Goal: Transaction & Acquisition: Obtain resource

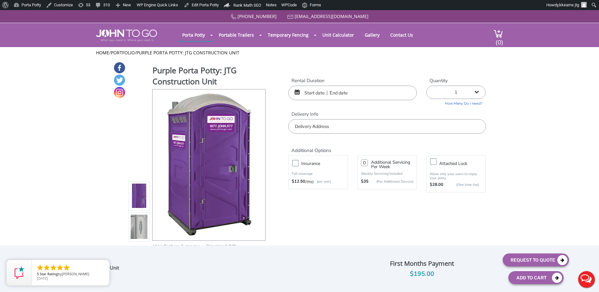
click at [310, 94] on input "text" at bounding box center [352, 93] width 129 height 15
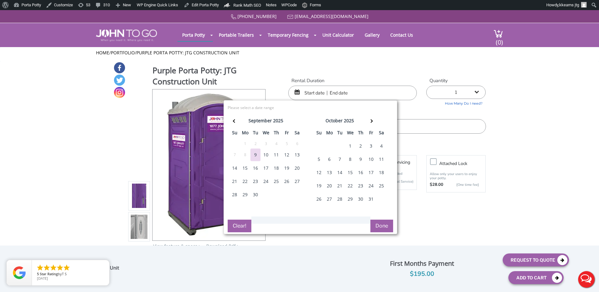
click at [371, 160] on div "10" at bounding box center [371, 159] width 10 height 13
click at [380, 173] on div "18" at bounding box center [382, 172] width 10 height 13
type input "10/10/2025 to 10/18/2025"
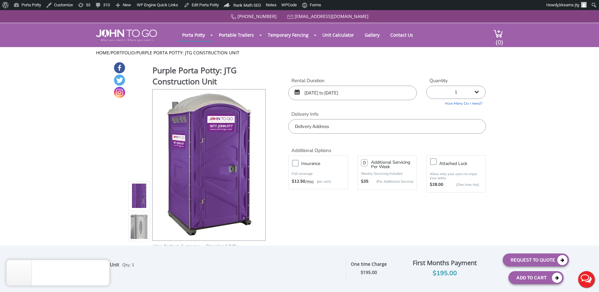
click at [372, 126] on input "text" at bounding box center [386, 126] width 197 height 15
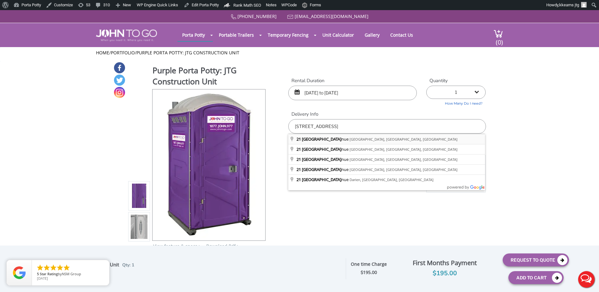
type input "[STREET_ADDRESS]"
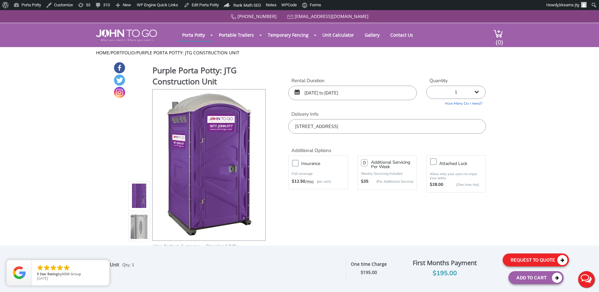
click at [532, 257] on button "Request To Quote" at bounding box center [536, 259] width 66 height 13
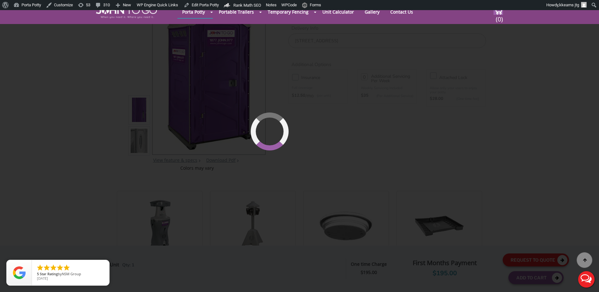
scroll to position [77, 0]
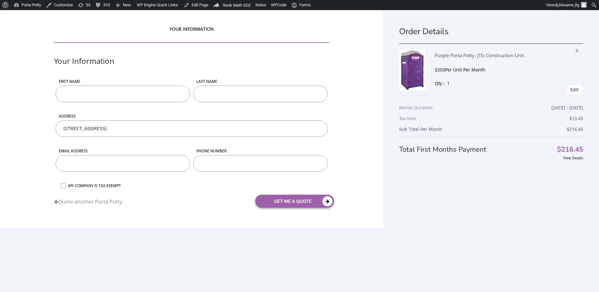
click at [130, 96] on input "First name" at bounding box center [123, 94] width 135 height 16
click at [184, 75] on div "Your Information" at bounding box center [192, 67] width 276 height 23
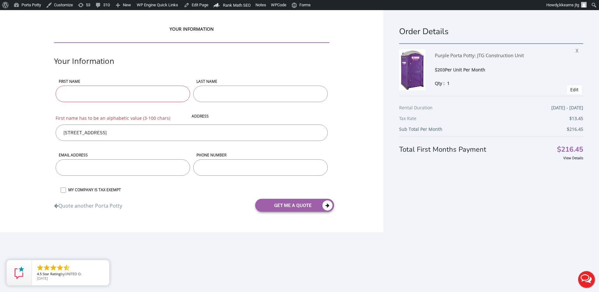
click at [114, 94] on input "First name" at bounding box center [123, 94] width 135 height 16
click at [321, 54] on div "YOUR INFORMATION" at bounding box center [192, 41] width 276 height 30
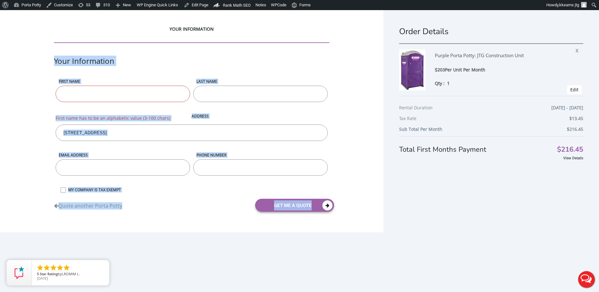
drag, startPoint x: 46, startPoint y: 58, endPoint x: 341, endPoint y: 214, distance: 333.6
click at [341, 214] on div "YOUR INFORMATION Your Information First name First name has to be an alphabetic…" at bounding box center [192, 121] width 384 height 222
click at [214, 218] on div "YOUR INFORMATION Your Information First name First name has to be an alphabetic…" at bounding box center [192, 121] width 384 height 222
drag, startPoint x: 348, startPoint y: 227, endPoint x: 43, endPoint y: 53, distance: 350.9
click at [43, 53] on div "YOUR INFORMATION Your Information First name First name has to be an alphabetic…" at bounding box center [192, 121] width 384 height 222
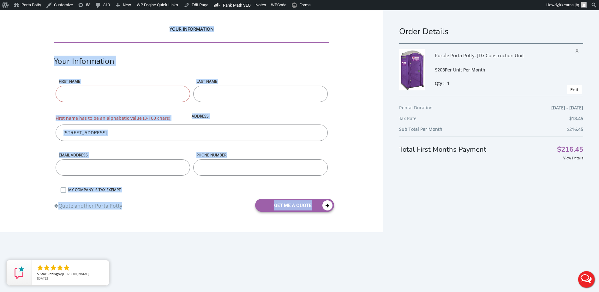
drag, startPoint x: 43, startPoint y: 53, endPoint x: 29, endPoint y: 103, distance: 51.7
click at [36, 108] on div "YOUR INFORMATION Your Information First name First name has to be an alphabetic…" at bounding box center [192, 121] width 384 height 222
click at [209, 53] on div "YOUR INFORMATION" at bounding box center [192, 41] width 276 height 30
drag, startPoint x: 229, startPoint y: 229, endPoint x: 51, endPoint y: 43, distance: 258.1
click at [51, 43] on div "YOUR INFORMATION Your Information First name First name has to be an alphabetic…" at bounding box center [192, 121] width 384 height 222
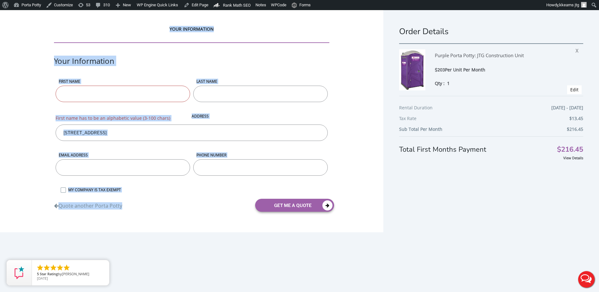
click at [184, 53] on div "YOUR INFORMATION" at bounding box center [192, 41] width 276 height 30
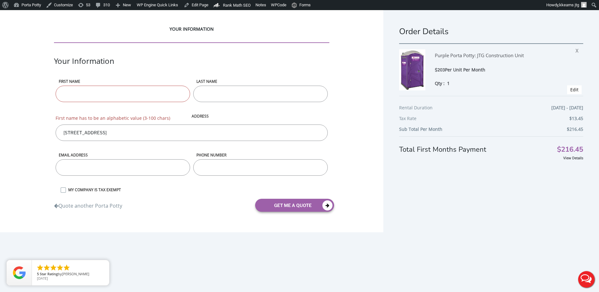
click at [35, 35] on div "YOUR INFORMATION Your Information First name First name has to be an alphabetic…" at bounding box center [192, 121] width 384 height 222
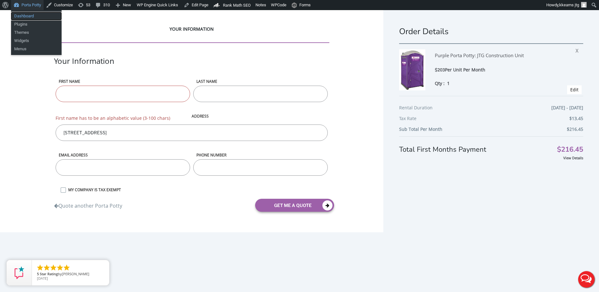
click at [30, 18] on link "Dashboard" at bounding box center [36, 16] width 51 height 8
